Goal: Navigation & Orientation: Find specific page/section

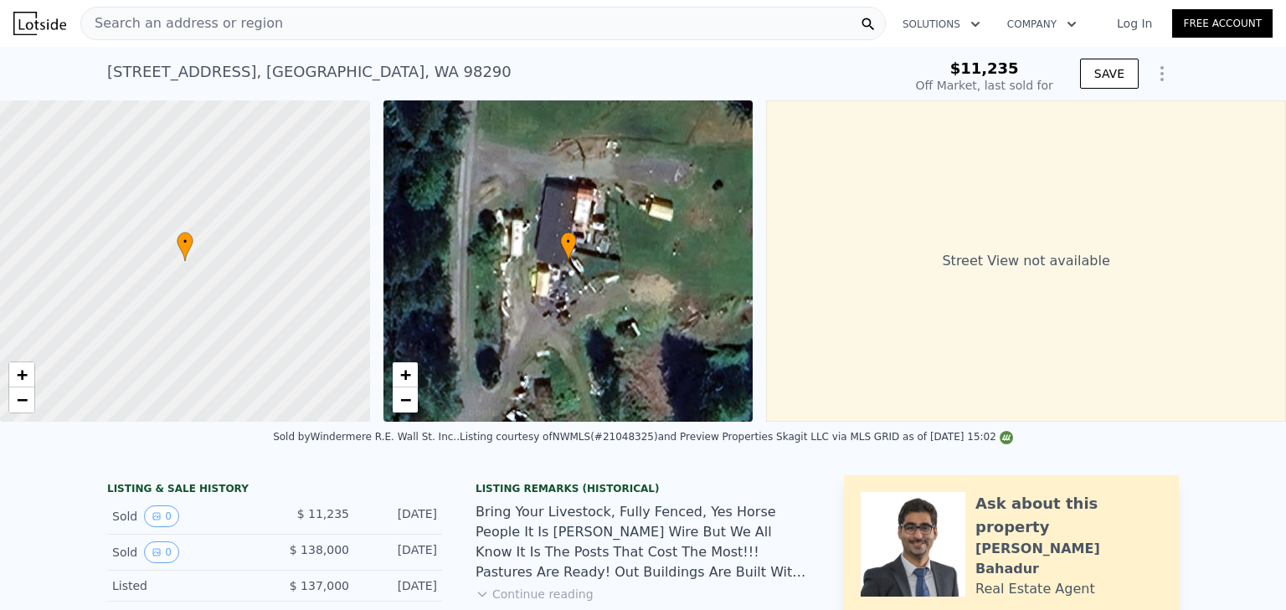
scroll to position [6, 0]
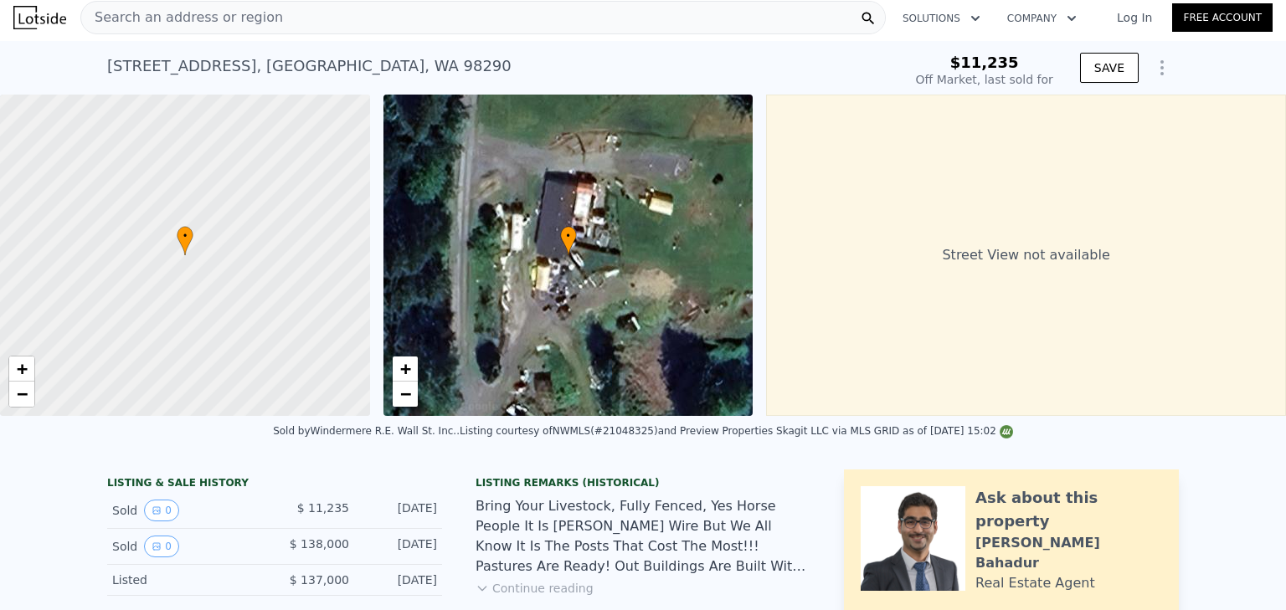
click at [655, 306] on div "• + −" at bounding box center [568, 256] width 370 height 322
click at [407, 399] on span "−" at bounding box center [404, 393] width 11 height 21
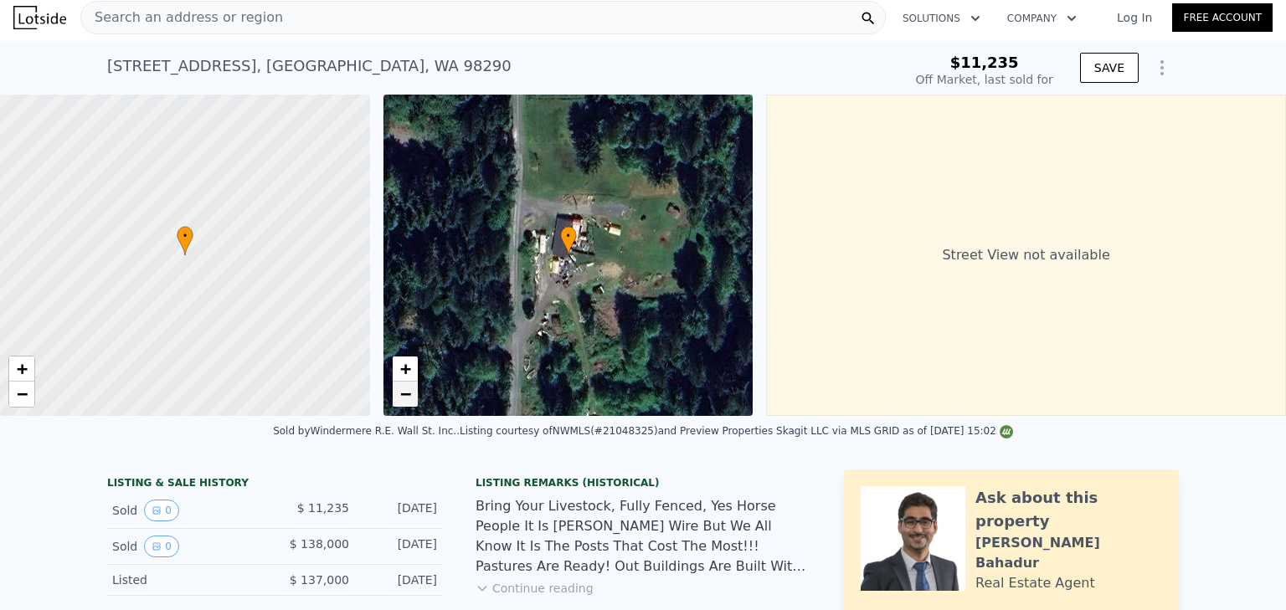
click at [407, 399] on span "−" at bounding box center [404, 393] width 11 height 21
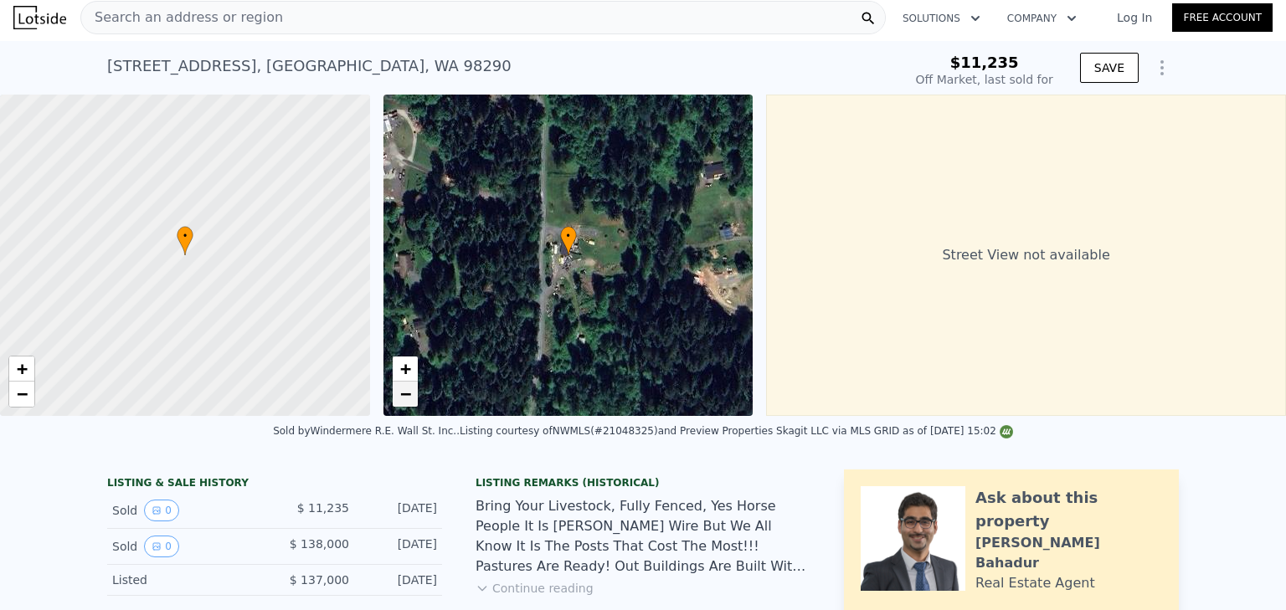
click at [407, 399] on span "−" at bounding box center [404, 393] width 11 height 21
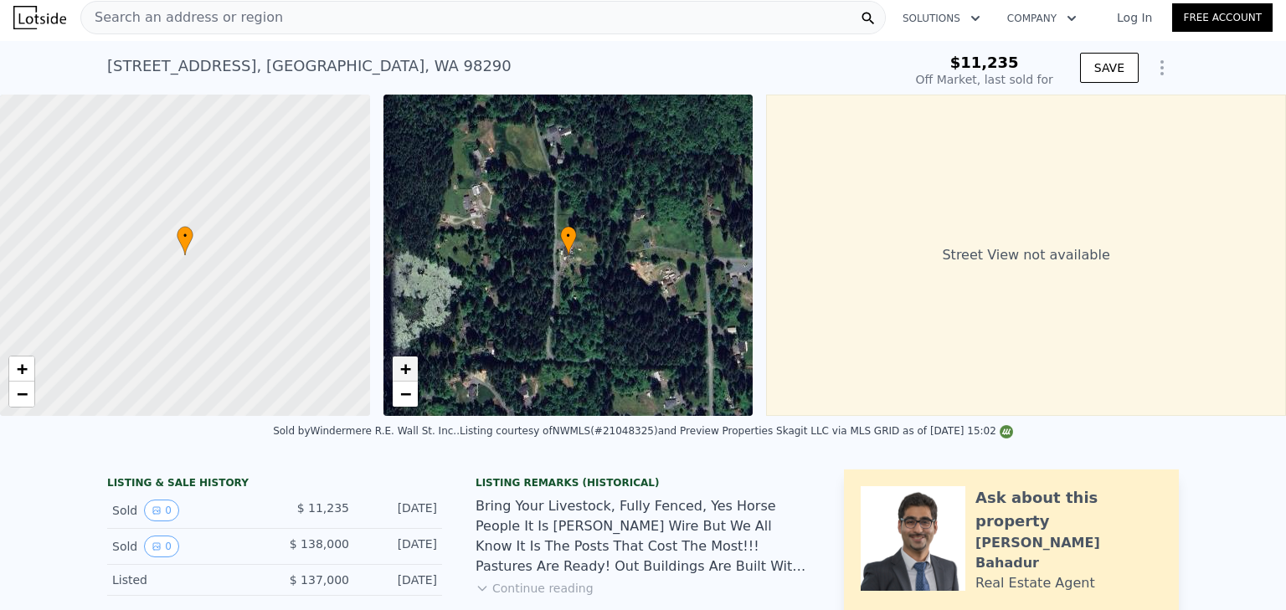
click at [402, 365] on span "+" at bounding box center [404, 368] width 11 height 21
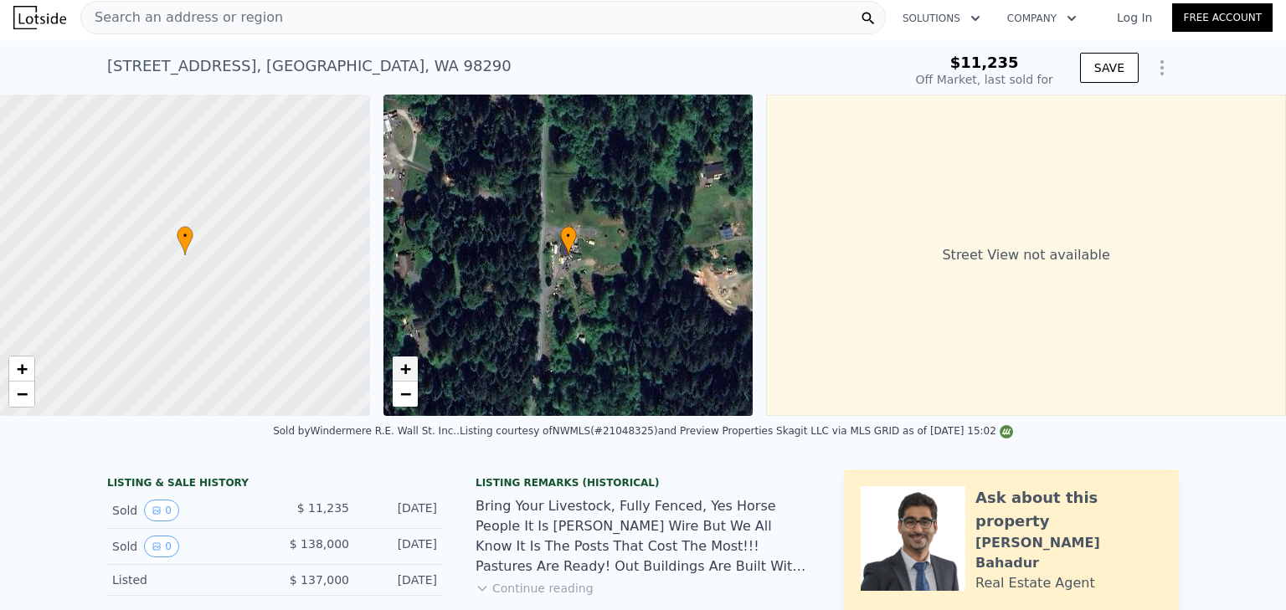
click at [402, 365] on span "+" at bounding box center [404, 368] width 11 height 21
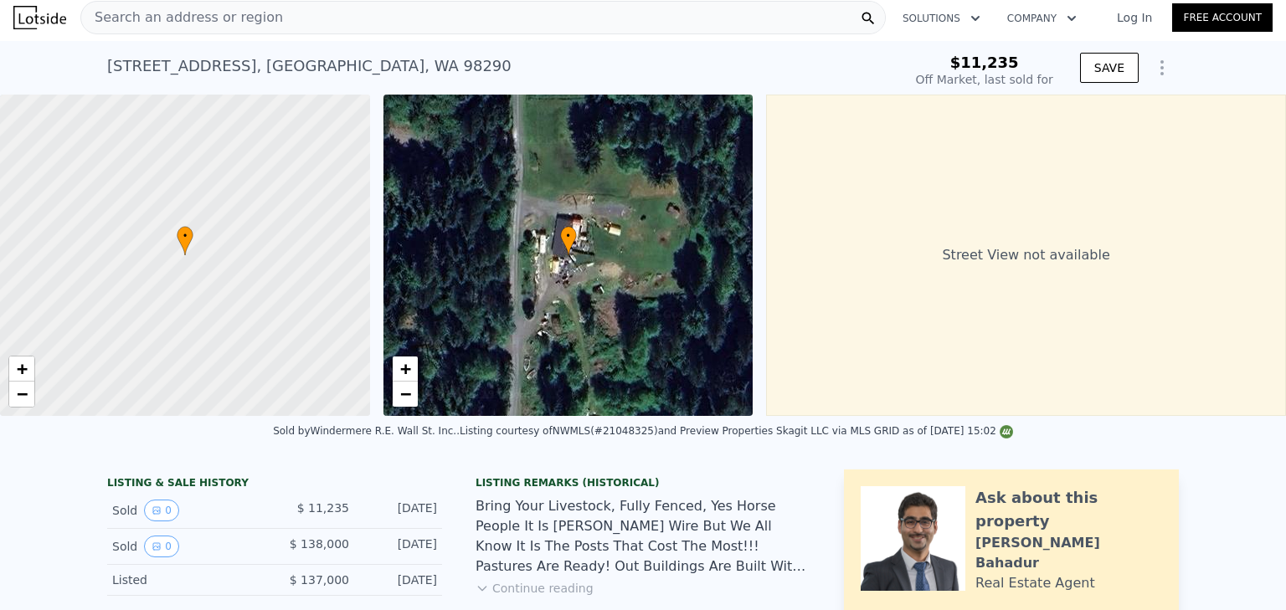
scroll to position [0, 0]
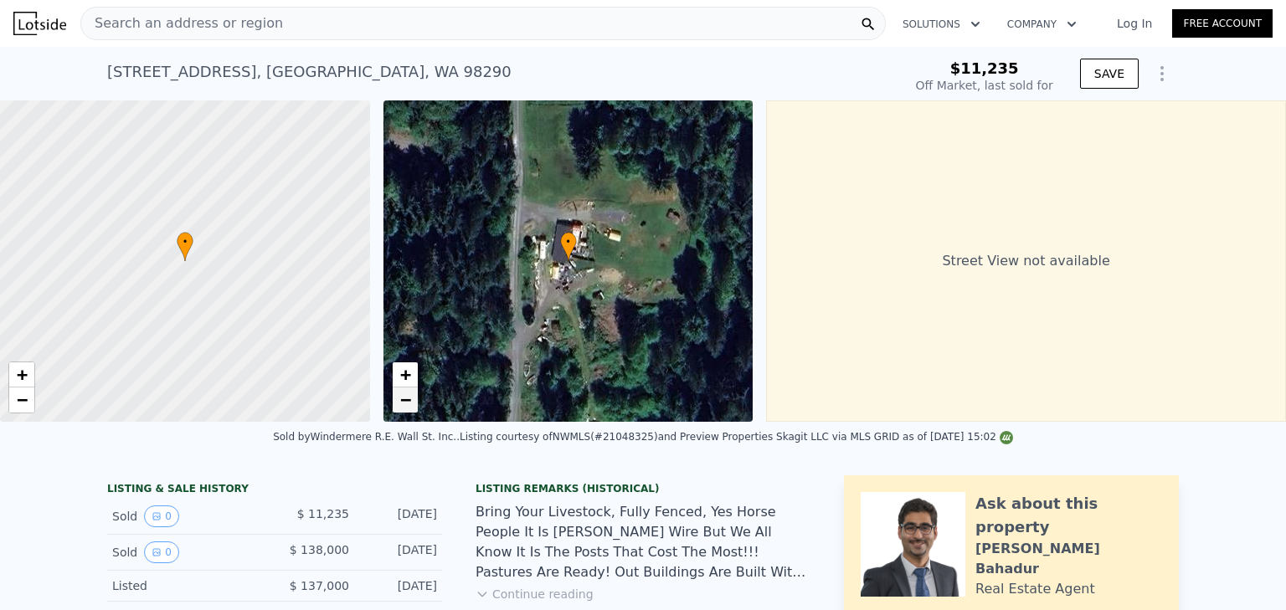
click at [409, 404] on span "−" at bounding box center [404, 399] width 11 height 21
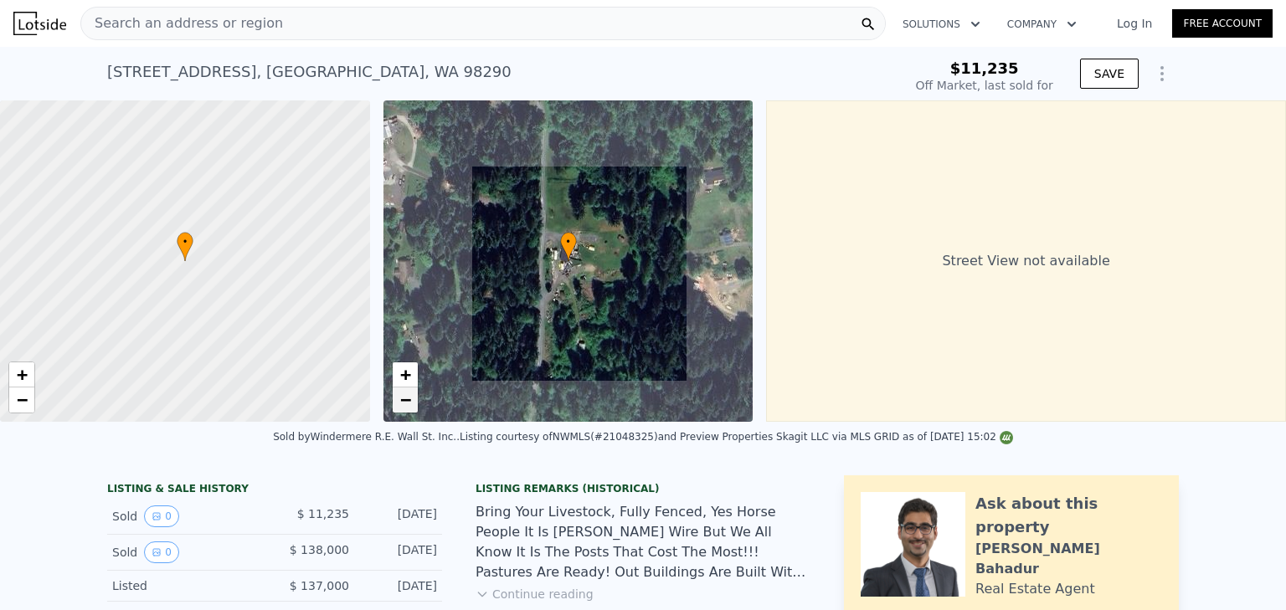
click at [409, 404] on span "−" at bounding box center [404, 399] width 11 height 21
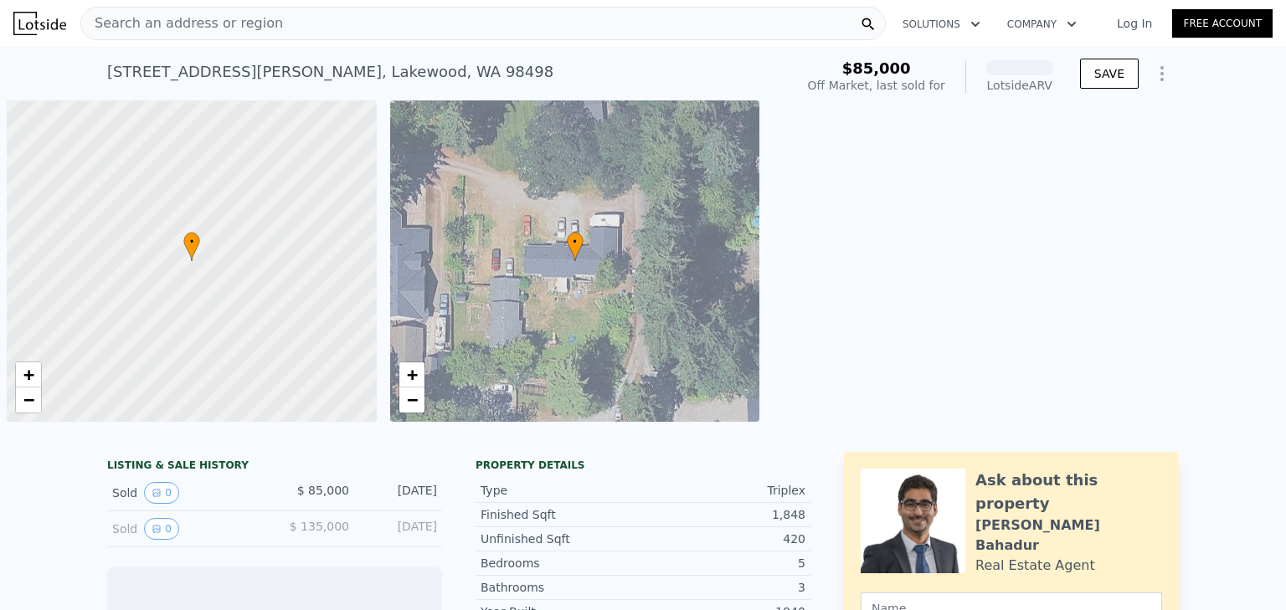
scroll to position [0, 7]
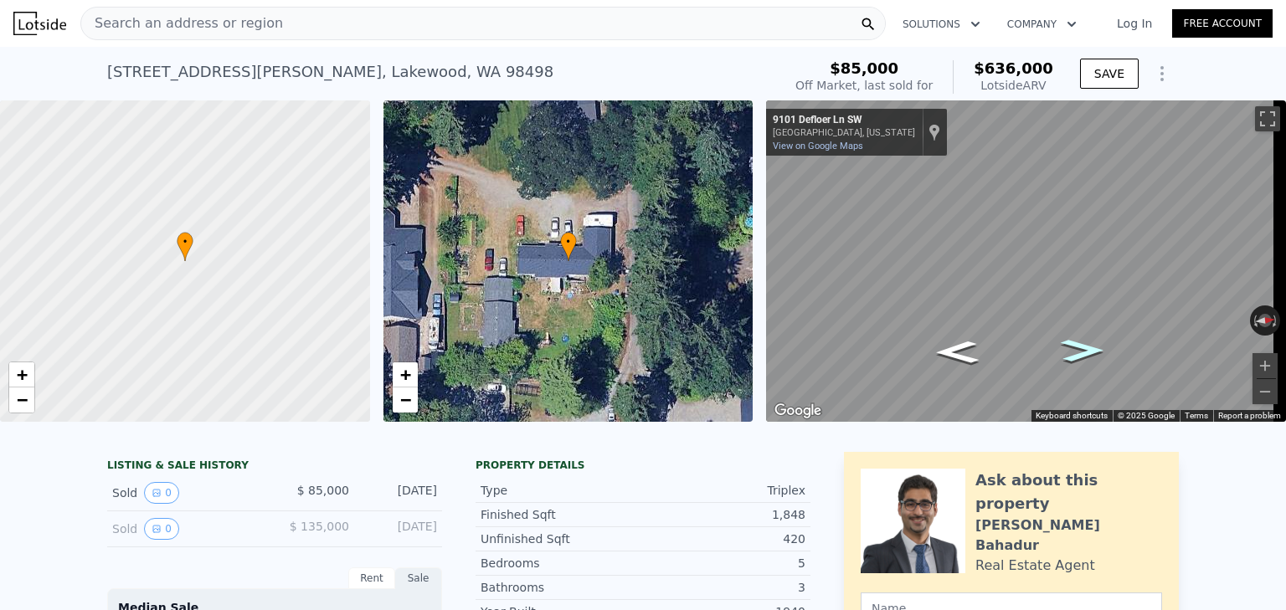
click at [1092, 347] on icon "Go North, Defloer Ln SW" at bounding box center [1082, 350] width 80 height 33
click at [727, 277] on div "• + − • + − ← Move left → Move right ↑ Move up ↓ Move down + Zoom in - Zoom out…" at bounding box center [643, 261] width 1286 height 322
click at [1283, 309] on div "Search an address or region Solutions Company Open main menu Log In Free Accoun…" at bounding box center [643, 305] width 1286 height 610
click at [1279, 348] on div "Search an address or region Solutions Company Open main menu Log In Free Accoun…" at bounding box center [643, 305] width 1286 height 610
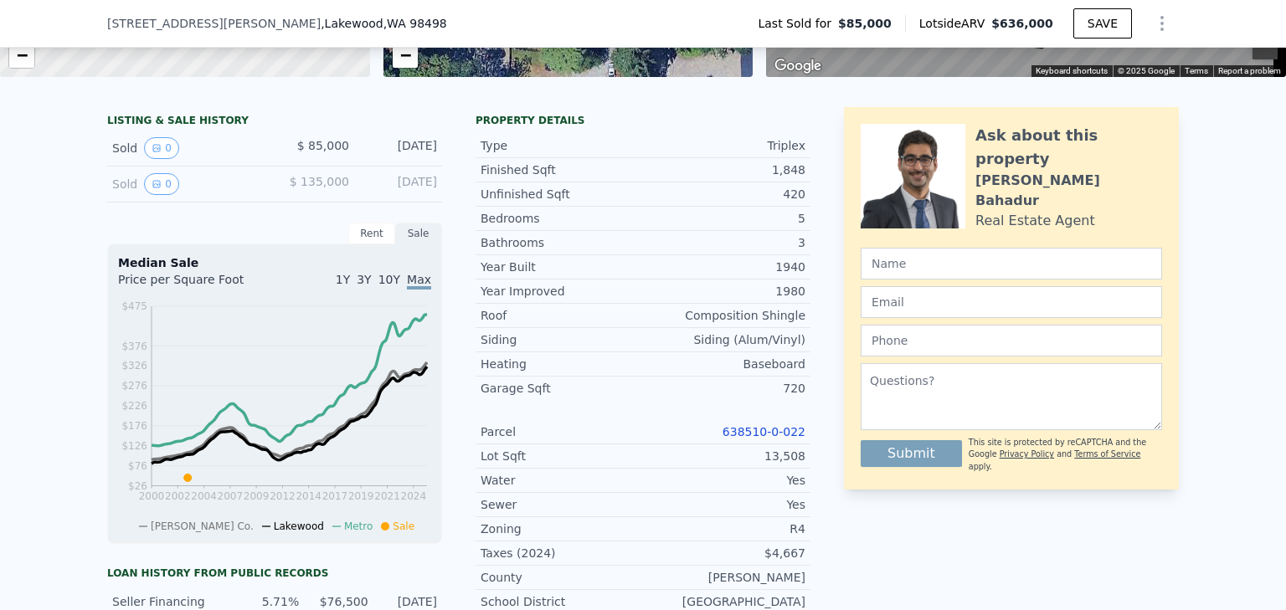
scroll to position [328, 0]
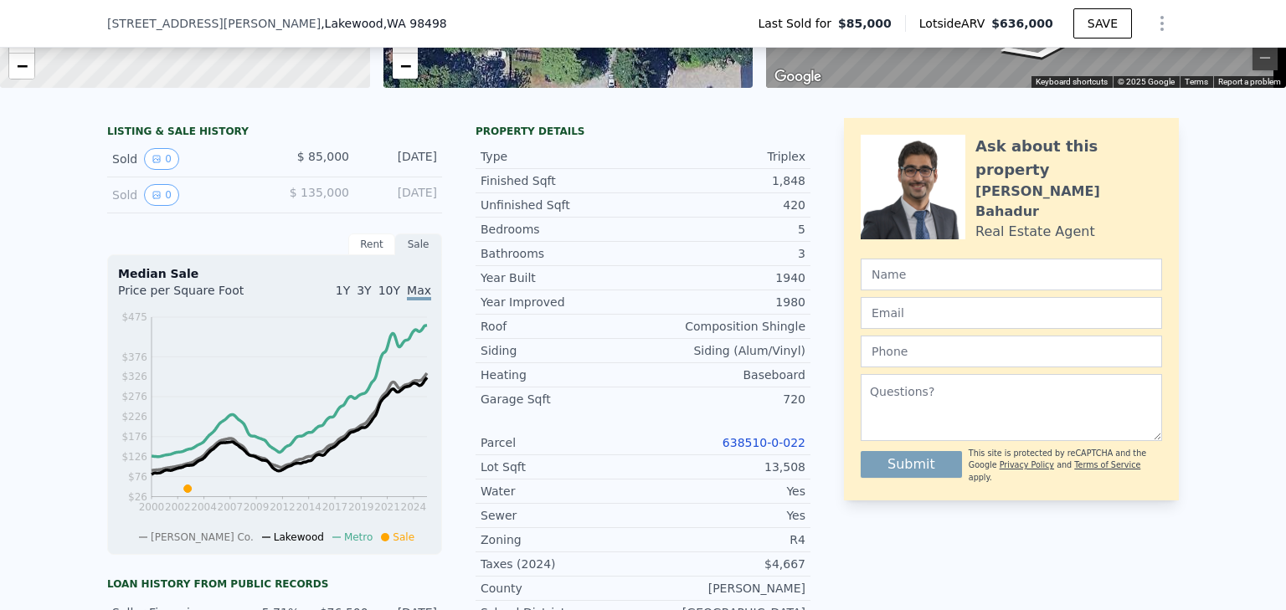
click at [360, 250] on div "Rent" at bounding box center [371, 245] width 47 height 22
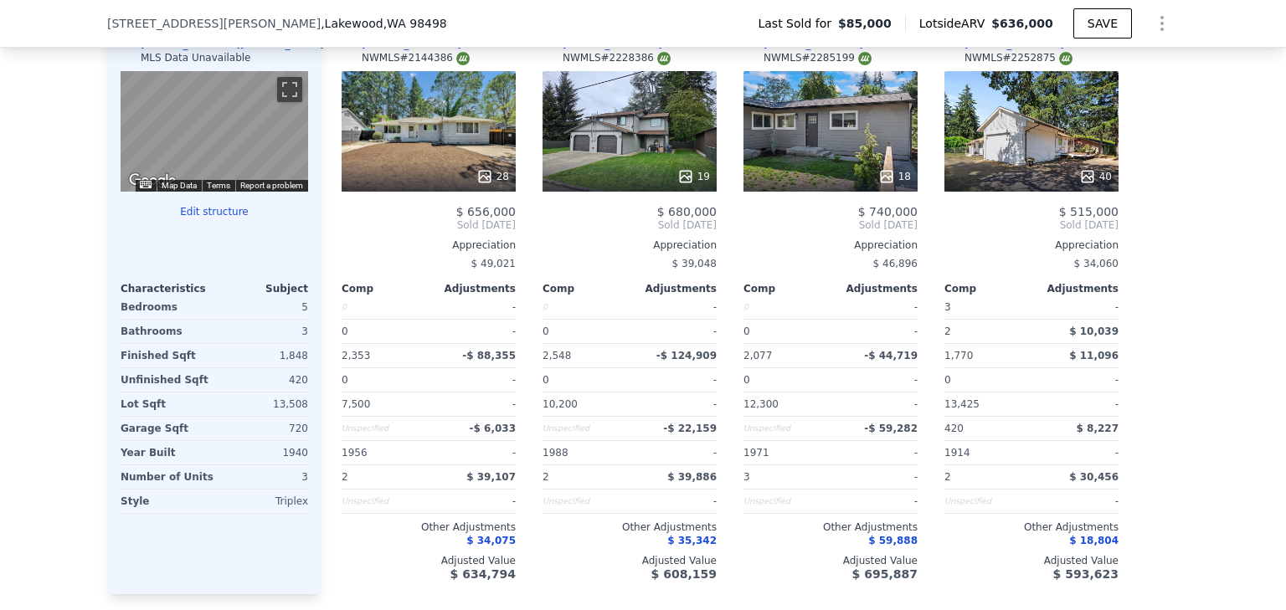
scroll to position [1758, 0]
